Goal: Information Seeking & Learning: Check status

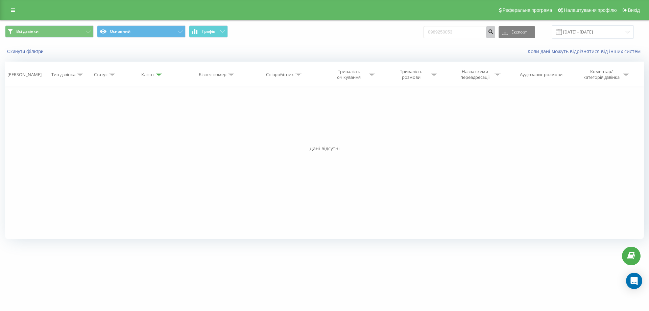
type input "0989250053"
click at [494, 31] on icon "submit" at bounding box center [491, 31] width 6 height 4
drag, startPoint x: 478, startPoint y: 36, endPoint x: 407, endPoint y: 40, distance: 70.5
click at [407, 40] on div "Всі дзвінки Основний Графік 0989250053 Експорт .csv .xls .xlsx 22.06.2025 - 22.…" at bounding box center [324, 32] width 648 height 23
paste input "0979922338"
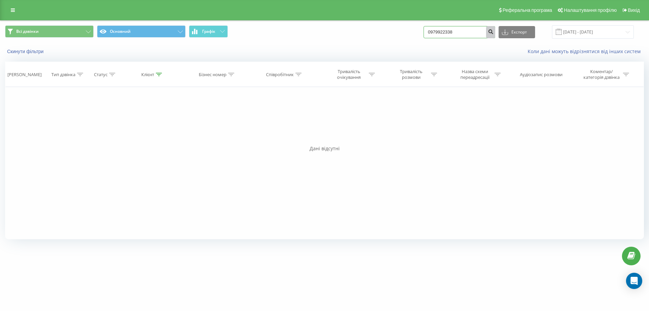
type input "0979922338"
click at [494, 33] on icon "submit" at bounding box center [491, 31] width 6 height 4
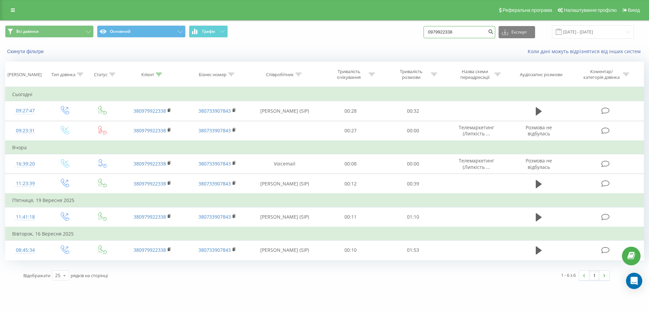
drag, startPoint x: 476, startPoint y: 31, endPoint x: 382, endPoint y: 52, distance: 95.6
click at [382, 52] on div "Всі дзвінки Основний Графік 0979922338 Експорт .csv .xls .xlsx 22.06.2025 - 22.…" at bounding box center [324, 40] width 648 height 39
